Goal: Task Accomplishment & Management: Manage account settings

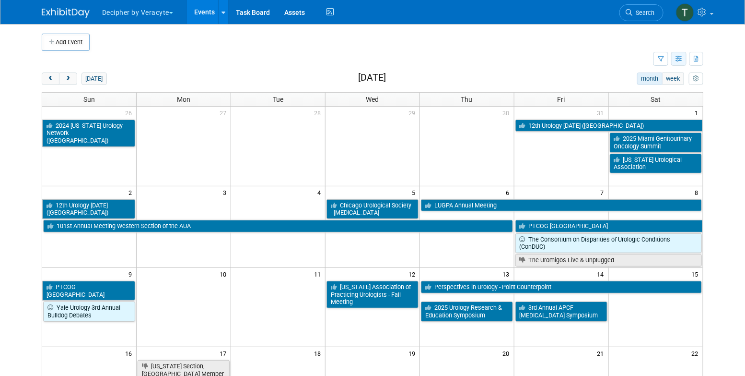
click at [678, 55] on button "button" at bounding box center [678, 59] width 15 height 14
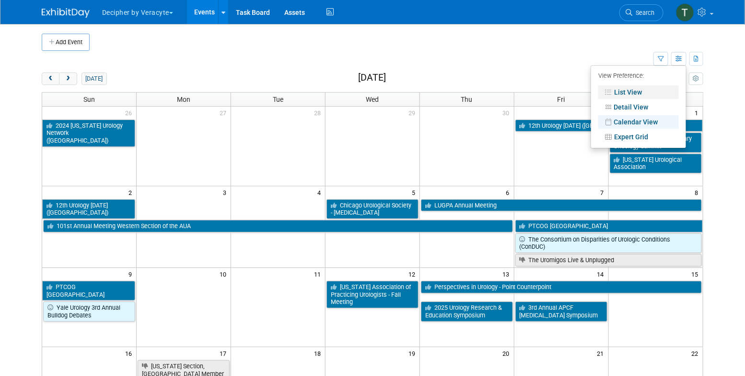
click at [663, 94] on link "List View" at bounding box center [639, 91] width 81 height 13
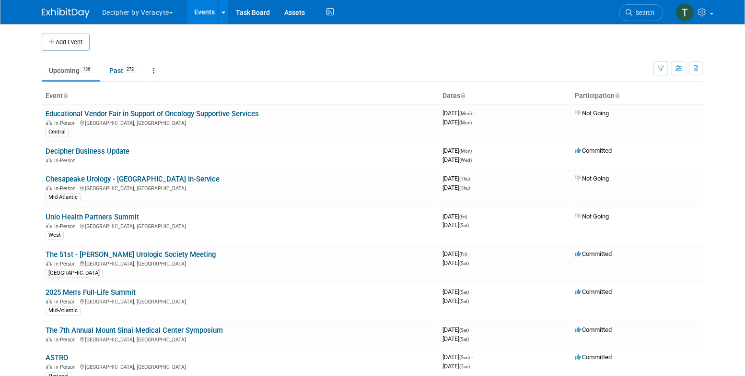
scroll to position [1839, 0]
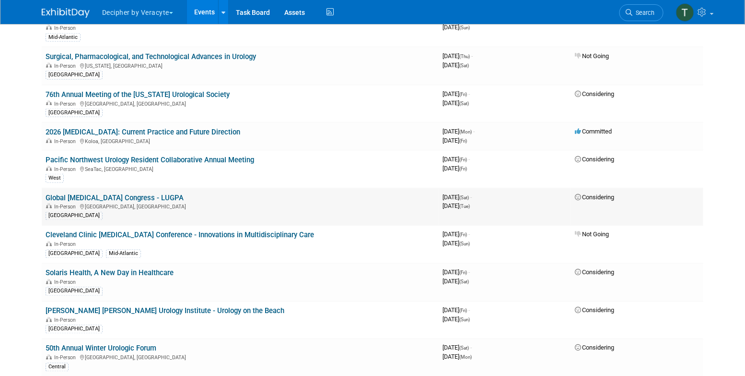
click at [149, 193] on link "Global [MEDICAL_DATA] Congress - LUGPA" at bounding box center [115, 197] width 138 height 9
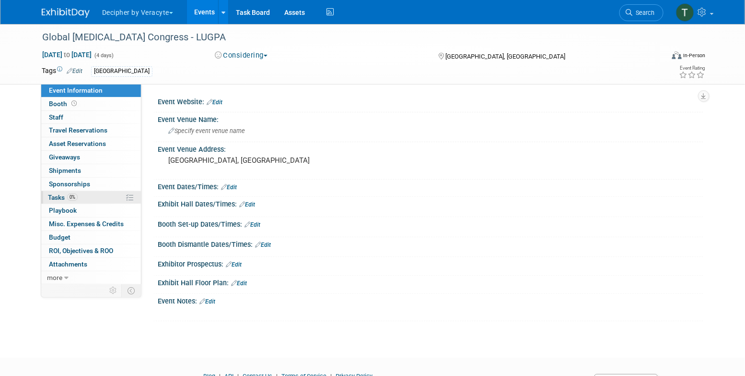
click at [102, 197] on link "0% Tasks 0%" at bounding box center [91, 197] width 100 height 13
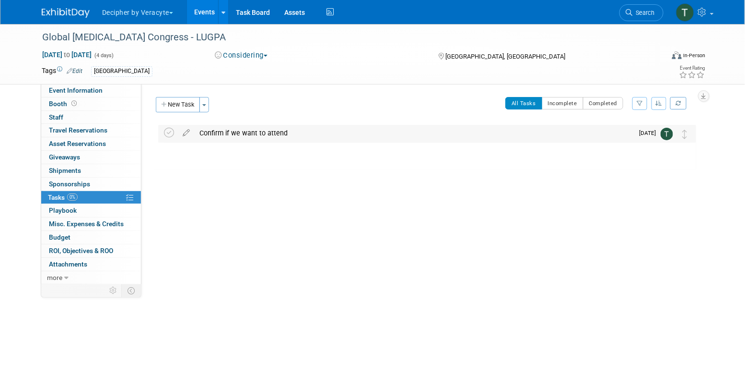
click at [264, 134] on div "Confirm if we want to attend" at bounding box center [414, 133] width 439 height 16
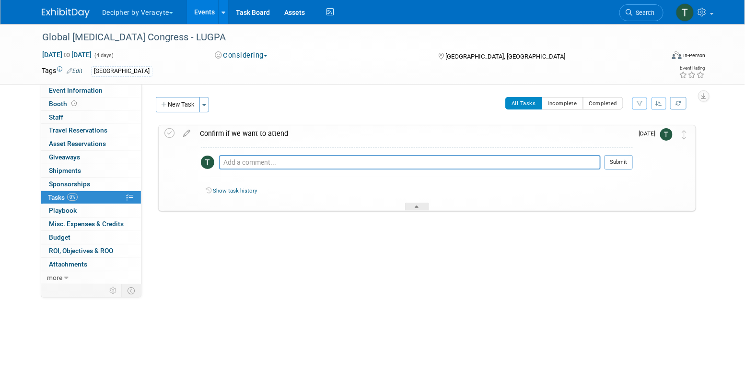
click at [264, 134] on div "Confirm if we want to attend" at bounding box center [414, 133] width 438 height 16
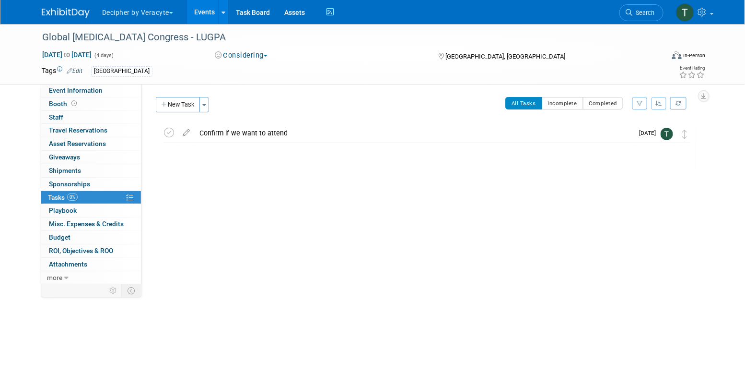
click at [197, 18] on link "Events" at bounding box center [204, 12] width 35 height 24
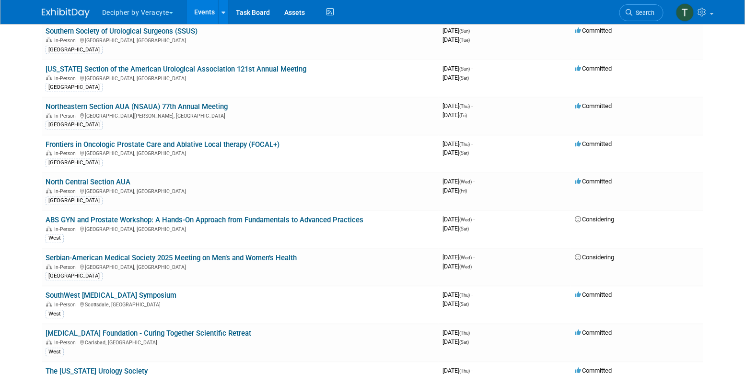
scroll to position [1145, 0]
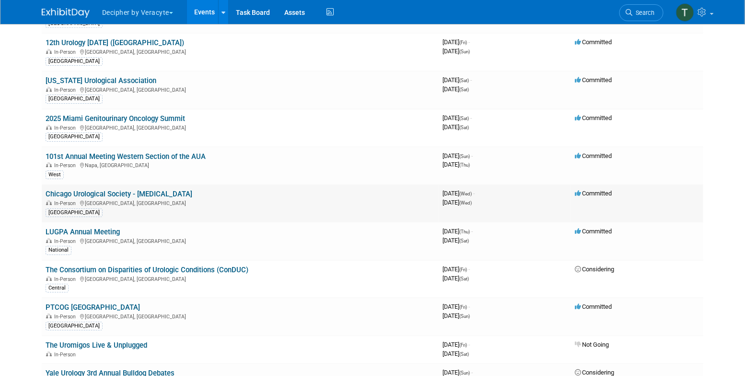
click at [165, 189] on link "Chicago Urological Society - [MEDICAL_DATA]" at bounding box center [119, 193] width 147 height 9
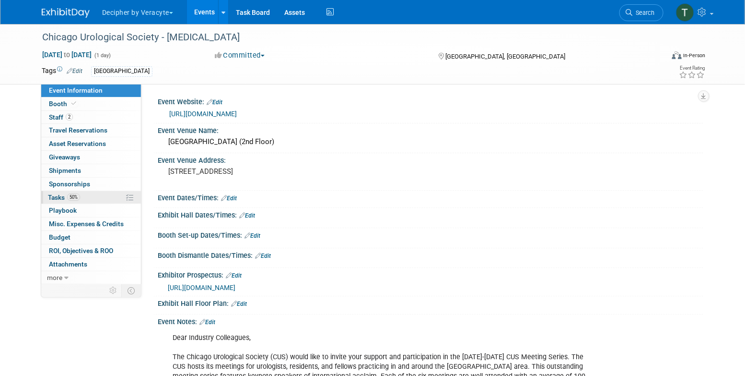
click at [98, 197] on link "50% Tasks 50%" at bounding box center [91, 197] width 100 height 13
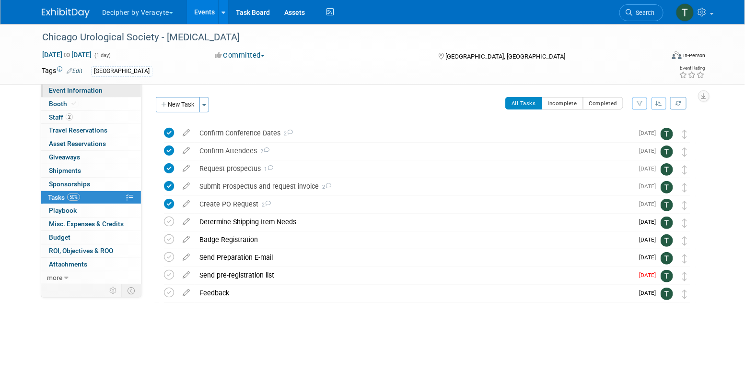
click at [131, 88] on link "Event Information" at bounding box center [91, 90] width 100 height 13
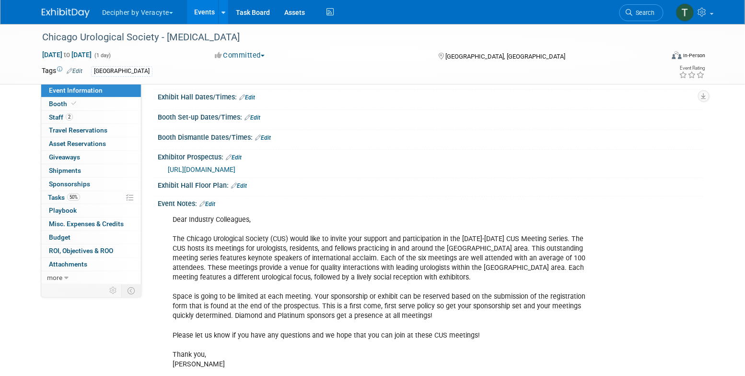
scroll to position [176, 0]
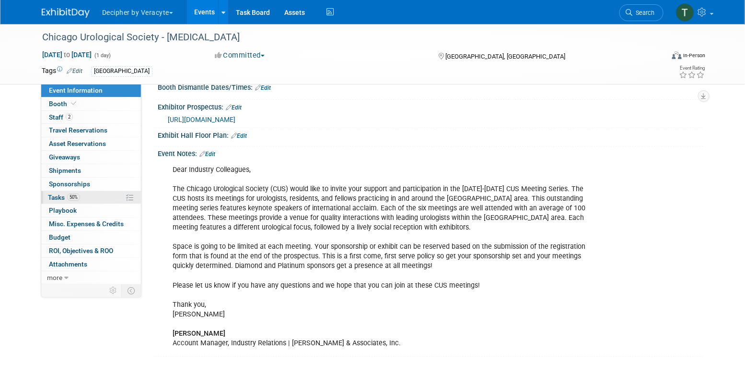
click at [110, 195] on link "50% Tasks 50%" at bounding box center [91, 197] width 100 height 13
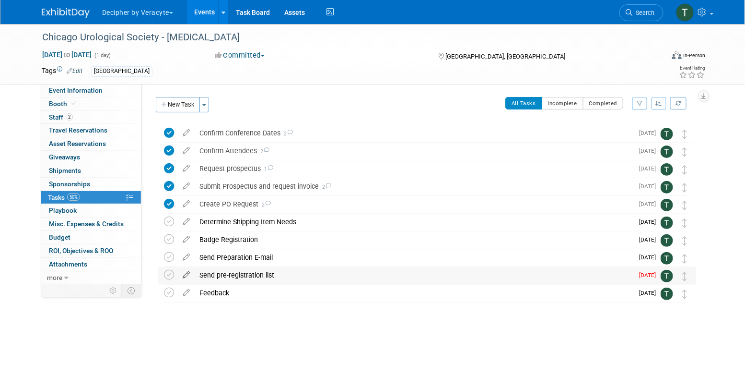
click at [192, 273] on icon at bounding box center [186, 273] width 17 height 12
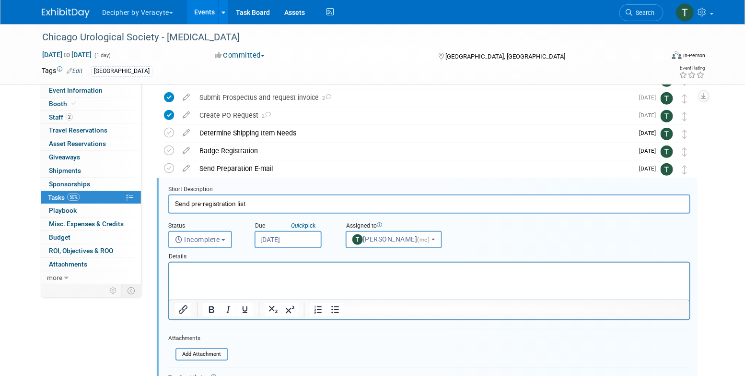
scroll to position [126, 0]
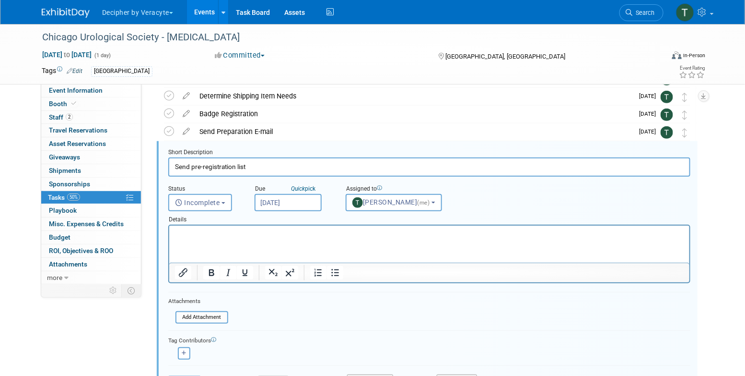
click at [311, 204] on input "Sep 22, 2025" at bounding box center [288, 202] width 67 height 17
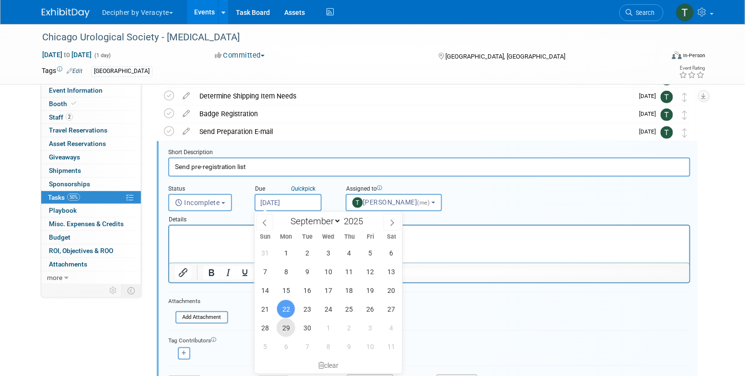
click at [282, 324] on span "29" at bounding box center [286, 327] width 19 height 19
type input "Sep 29, 2025"
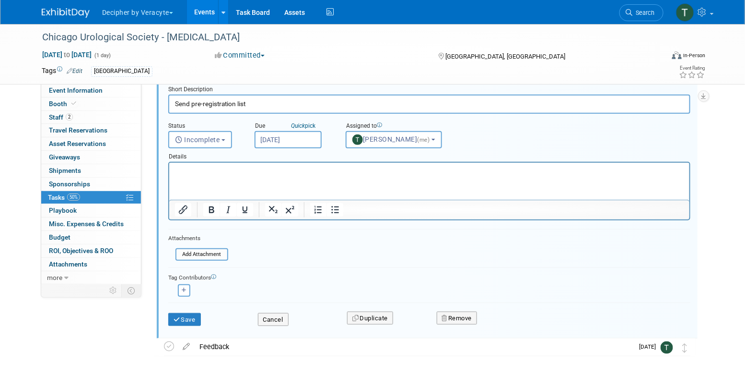
scroll to position [198, 0]
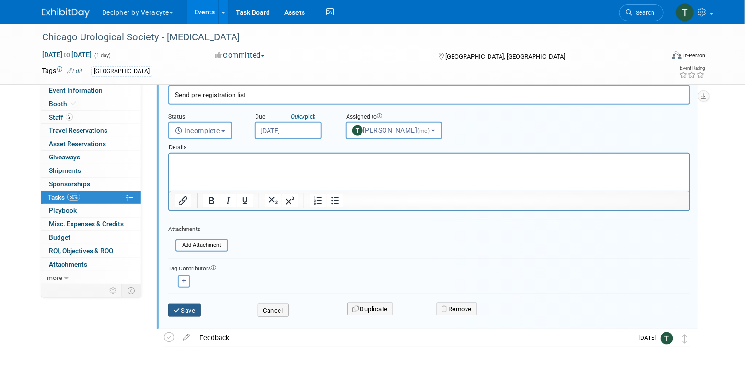
click at [183, 307] on button "Save" at bounding box center [184, 310] width 33 height 13
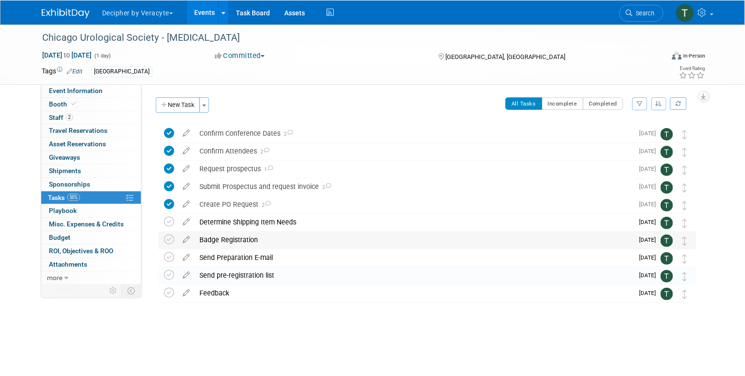
scroll to position [0, 0]
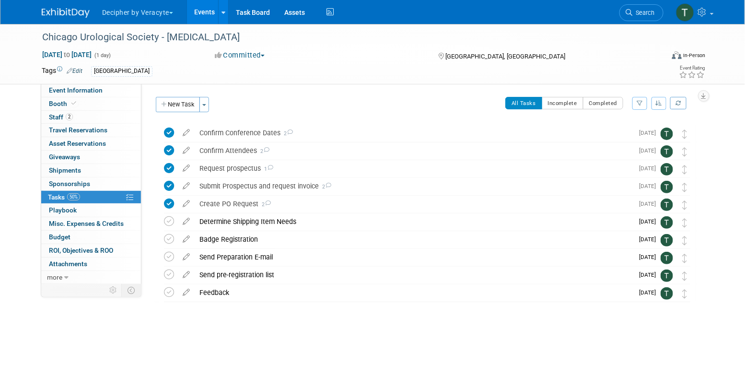
click at [214, 12] on link "Events" at bounding box center [204, 12] width 35 height 24
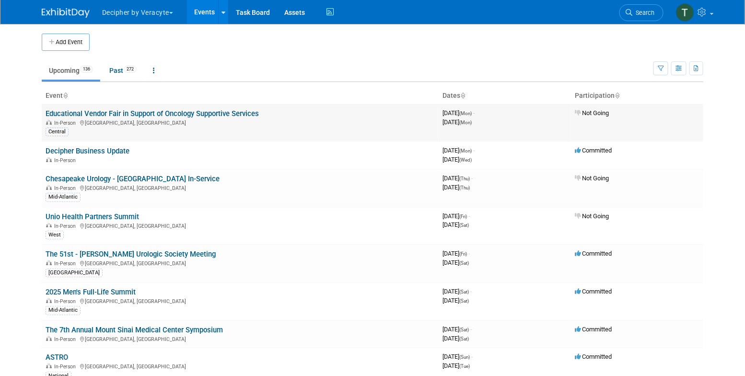
scroll to position [1398, 0]
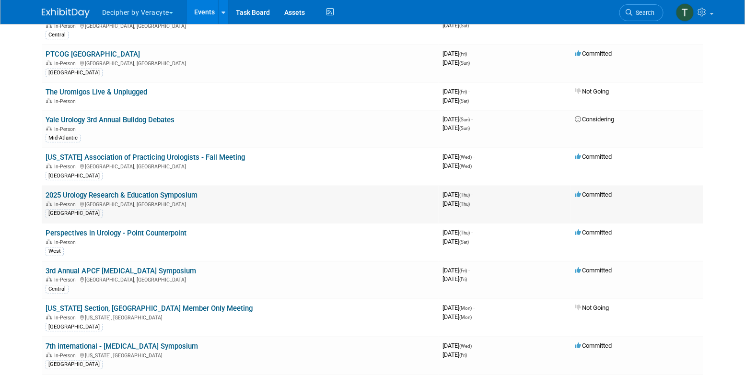
click at [189, 191] on link "2025 Urology Research & Education Symposium" at bounding box center [122, 195] width 152 height 9
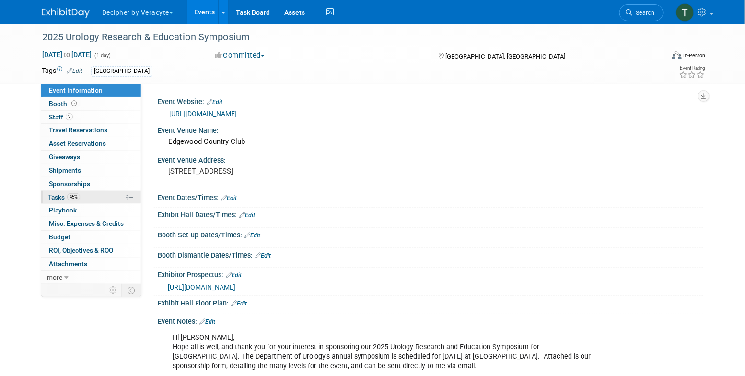
click at [95, 198] on link "45% Tasks 45%" at bounding box center [91, 197] width 100 height 13
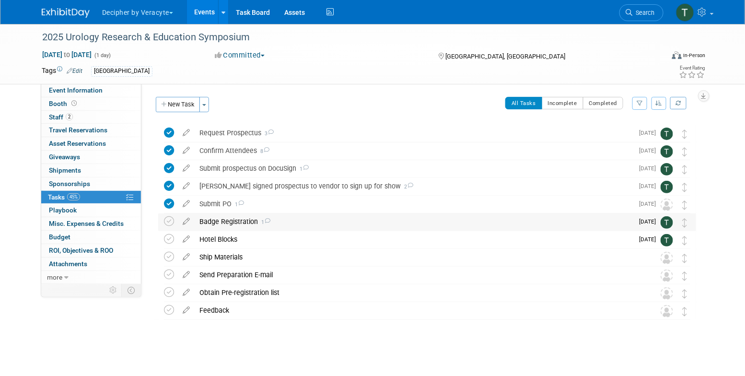
click at [224, 224] on div "Badge Registration 1" at bounding box center [414, 221] width 439 height 16
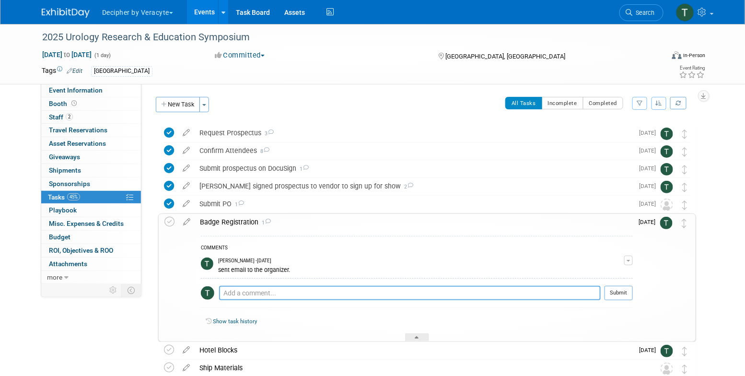
click at [249, 297] on textarea at bounding box center [410, 293] width 382 height 14
type textarea "this was completed/"
click at [622, 294] on button "Submit" at bounding box center [619, 293] width 28 height 14
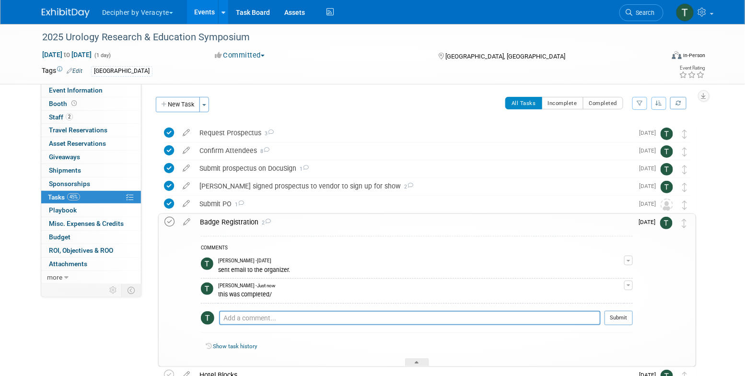
click at [170, 223] on icon at bounding box center [170, 222] width 10 height 10
click at [240, 214] on div "Badge Registration 2" at bounding box center [414, 222] width 438 height 16
